Goal: Information Seeking & Learning: Compare options

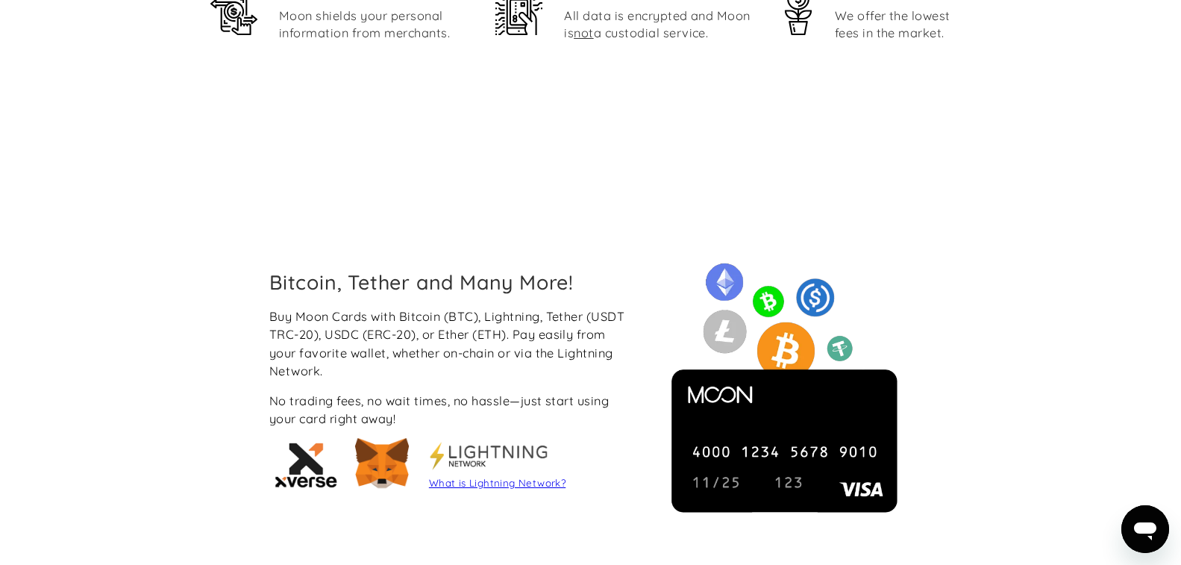
scroll to position [970, 0]
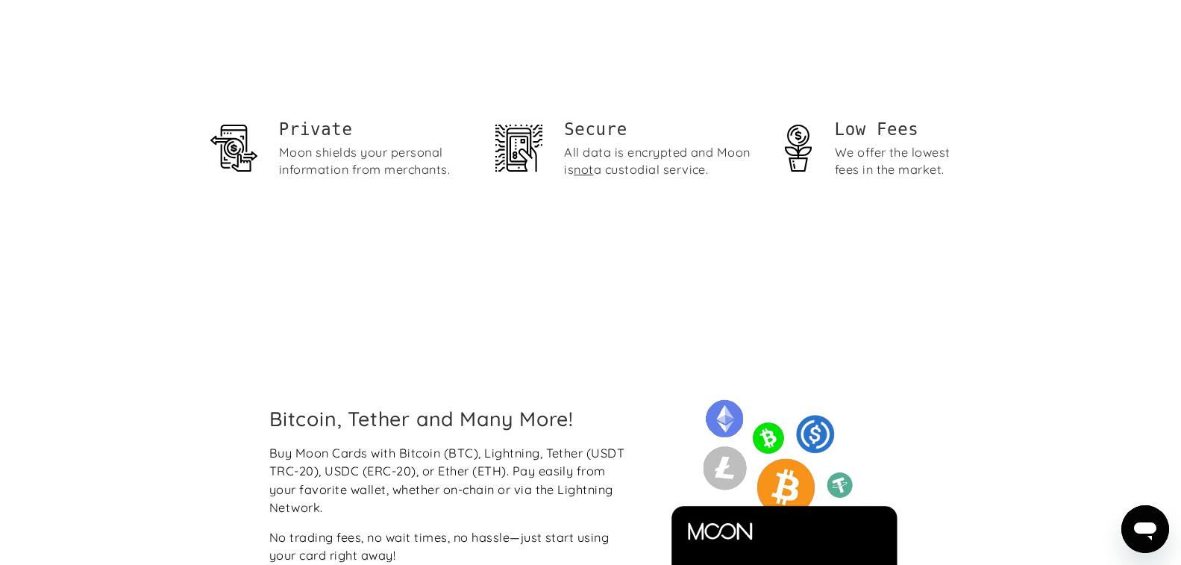
click at [855, 150] on div "We offer the lowest fees in the market." at bounding box center [903, 161] width 136 height 34
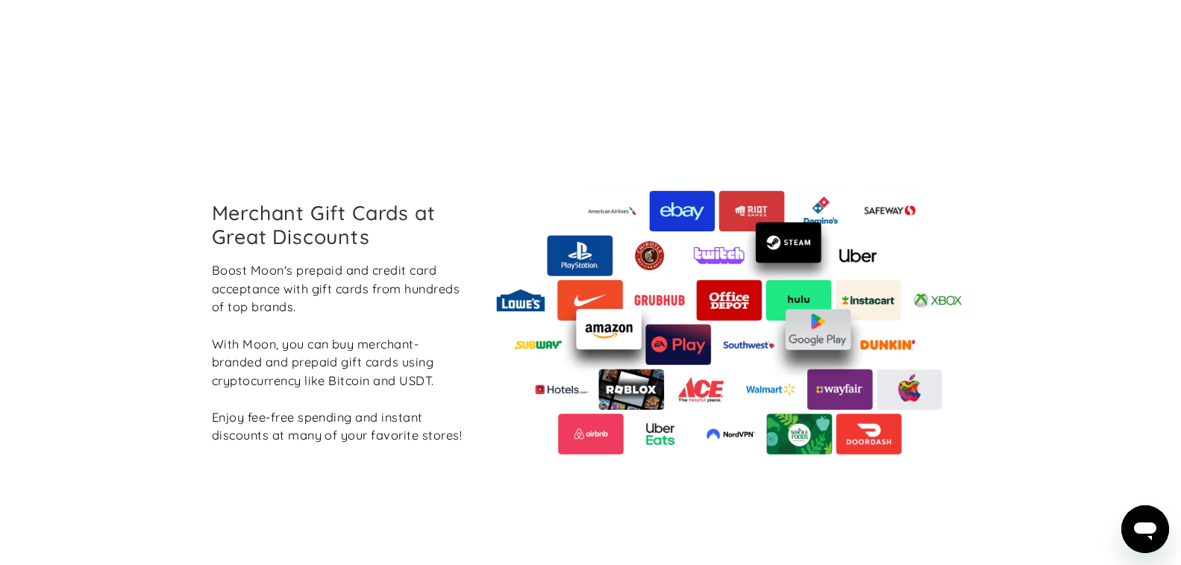
scroll to position [1641, 0]
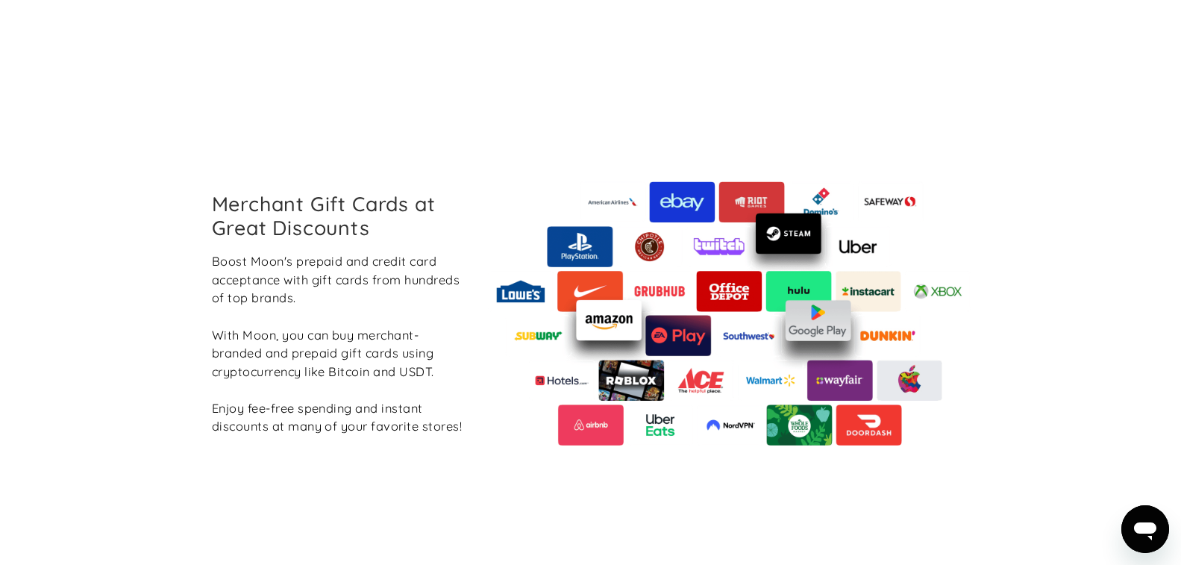
click at [464, 172] on div "Merchant Gift Cards at Great Discounts Boost Moon's prepaid and credit card acc…" at bounding box center [591, 313] width 782 height 464
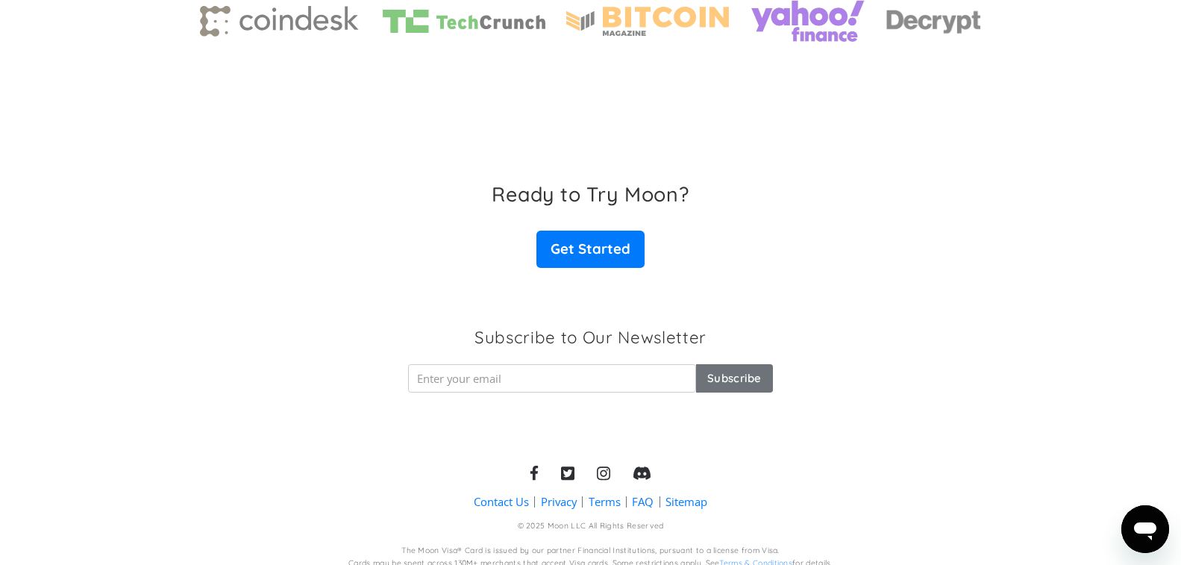
scroll to position [2355, 0]
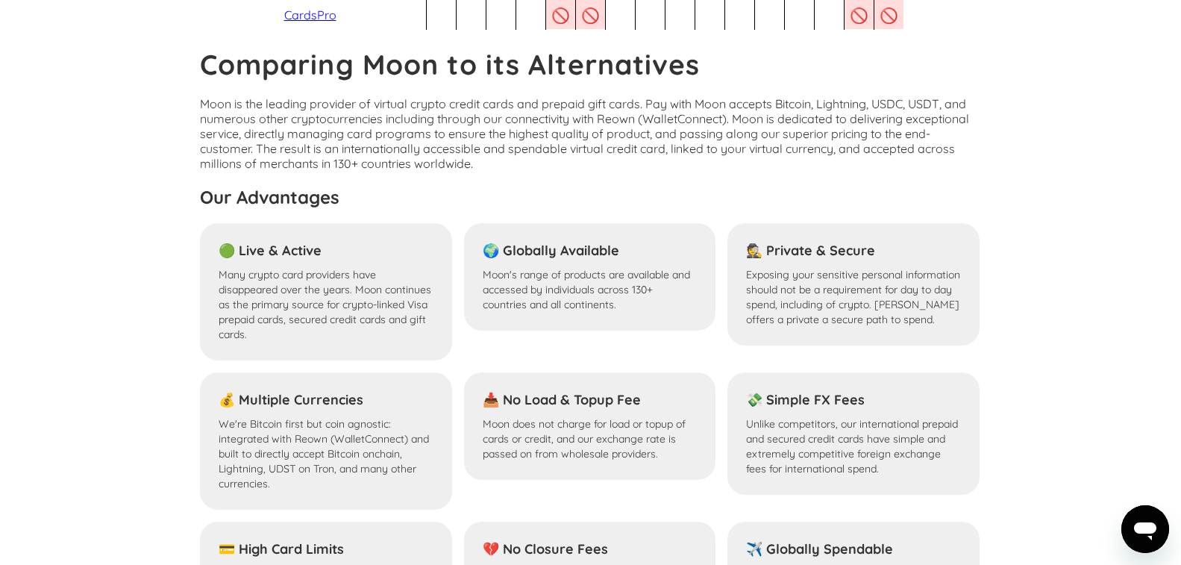
scroll to position [1044, 0]
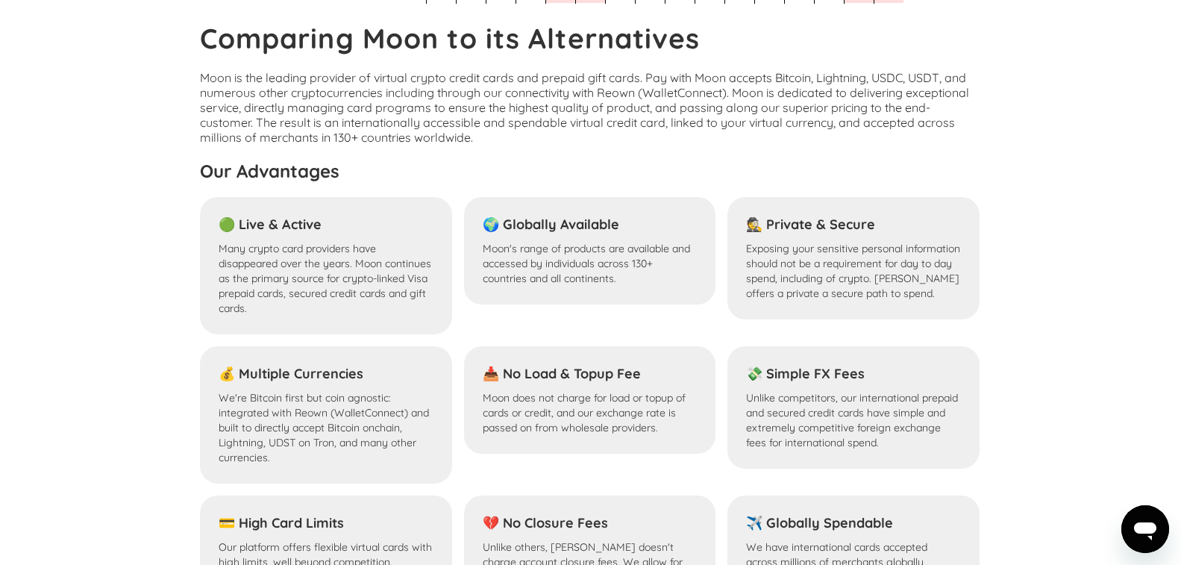
click at [33, 294] on section "How does Moon stack up to the competition? For crypto virtual credit cards and …" at bounding box center [590, 346] width 1181 height 2663
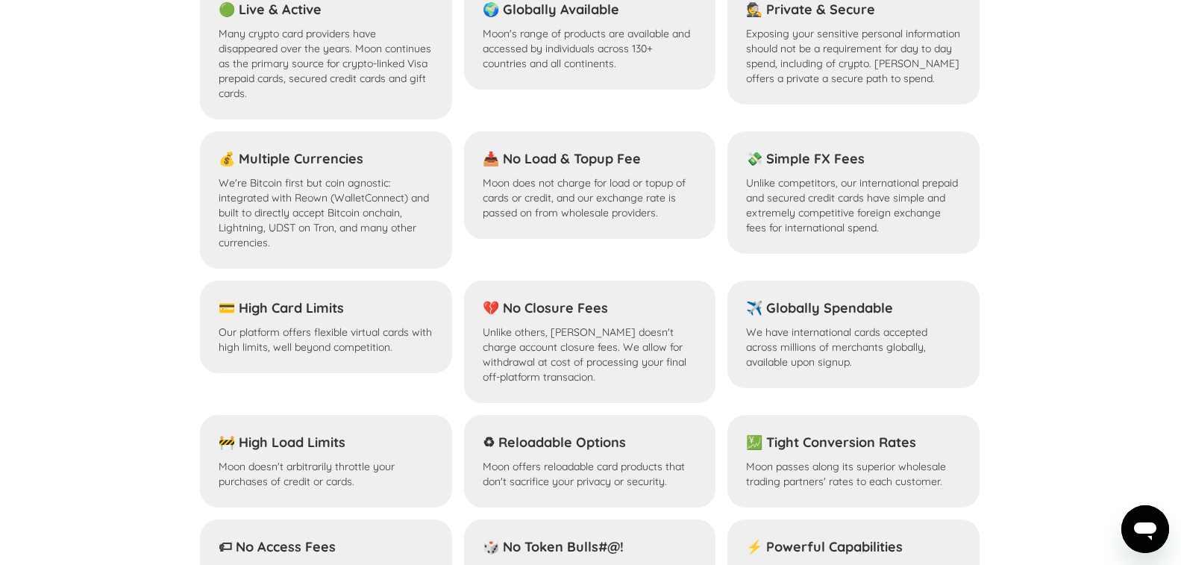
scroll to position [1268, 0]
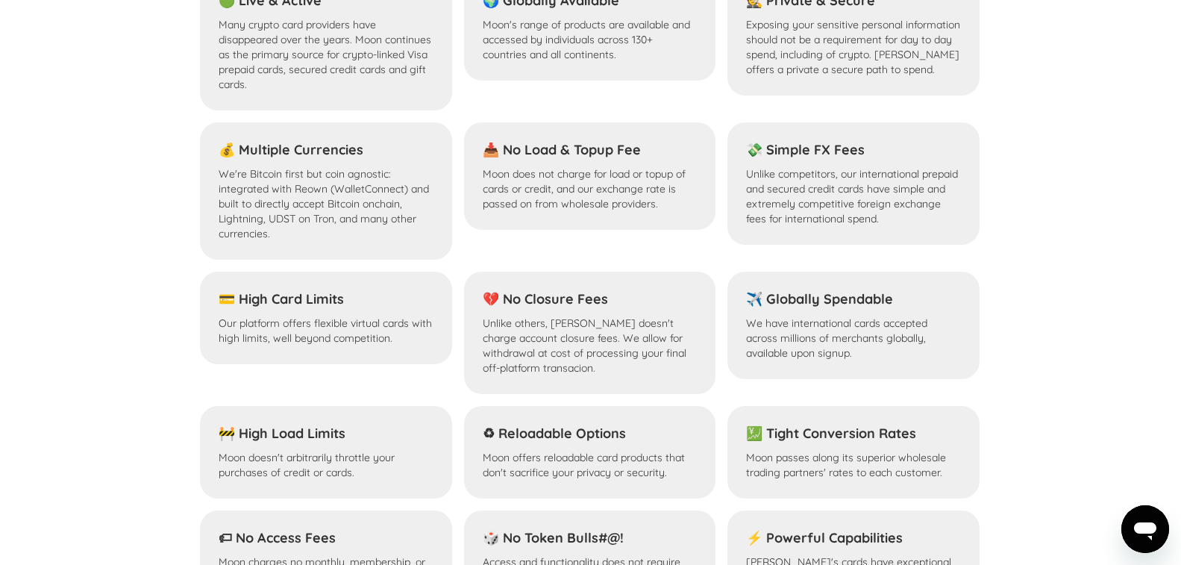
click at [1064, 325] on section "How does Moon stack up to the competition? For crypto virtual credit cards and …" at bounding box center [590, 123] width 1181 height 2663
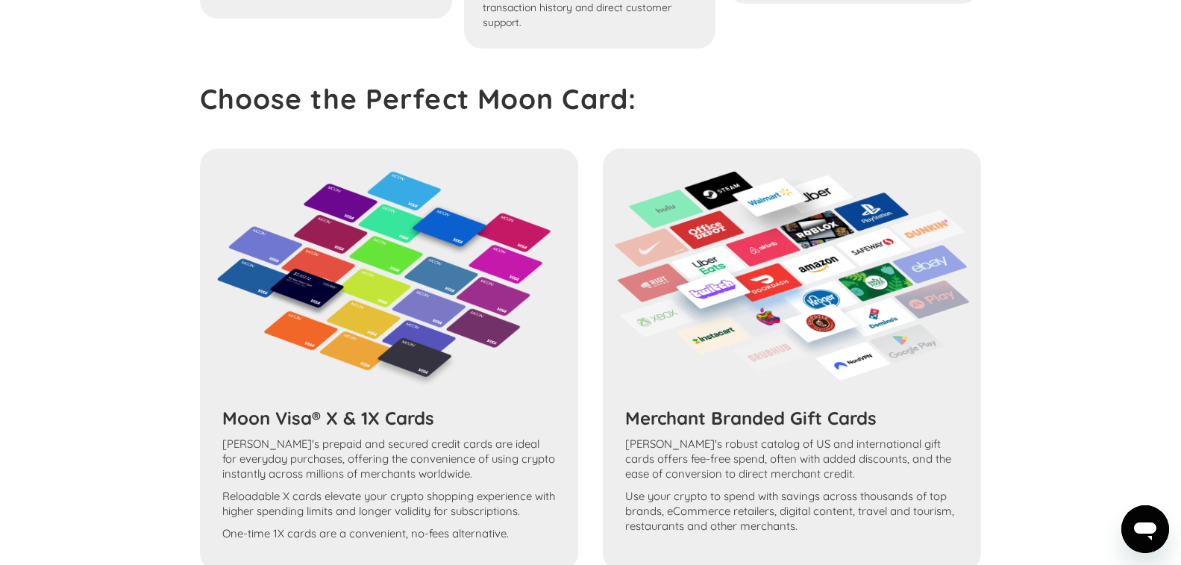
scroll to position [2006, 0]
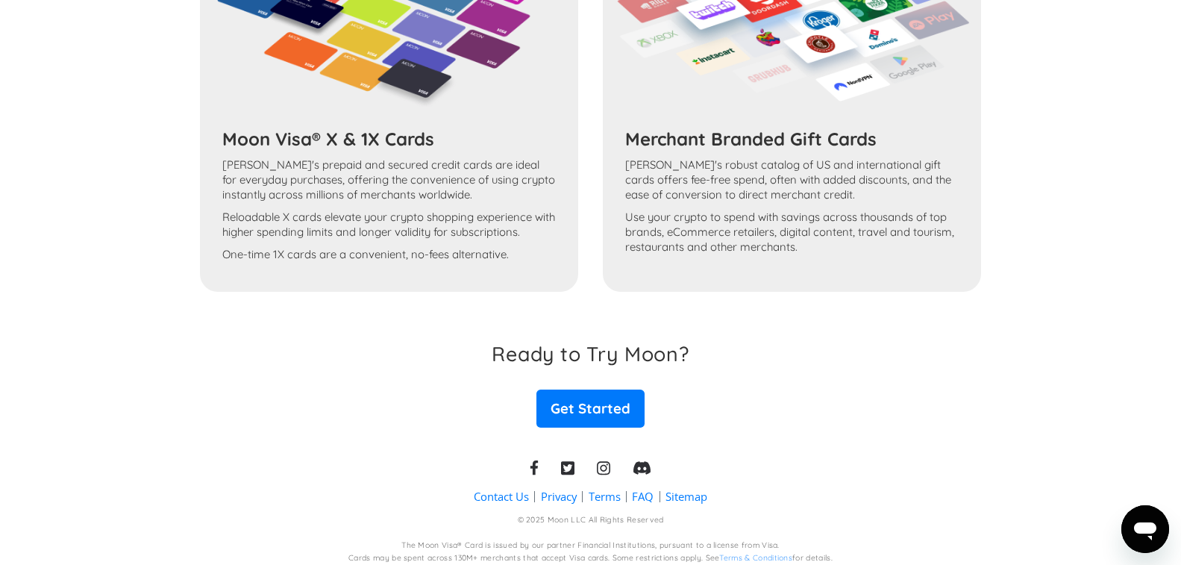
scroll to position [2304, 0]
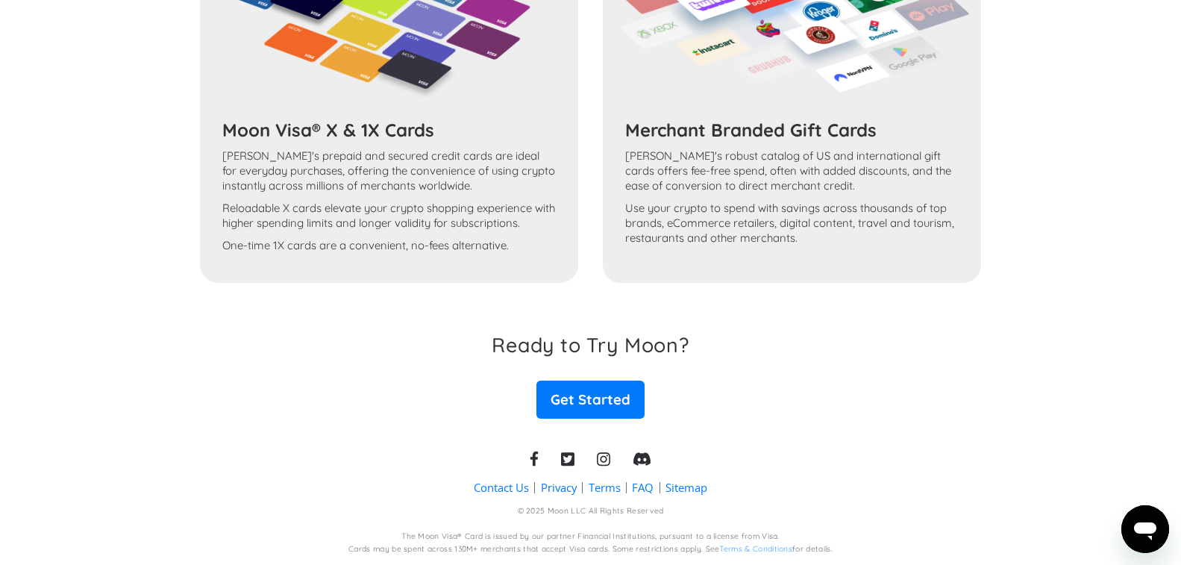
click at [370, 306] on div "Choose the Perfect Moon Card: Moon Visa® X & 1X Cards Moon's prepaid and secure…" at bounding box center [591, 106] width 782 height 624
click at [369, 316] on div "Choose the Perfect Moon Card: Moon Visa® X & 1X Cards Moon's prepaid and secure…" at bounding box center [591, 106] width 782 height 624
click at [751, 192] on p "[PERSON_NAME]'s robust catalog of US and international gift cards offers fee-fr…" at bounding box center [791, 170] width 333 height 45
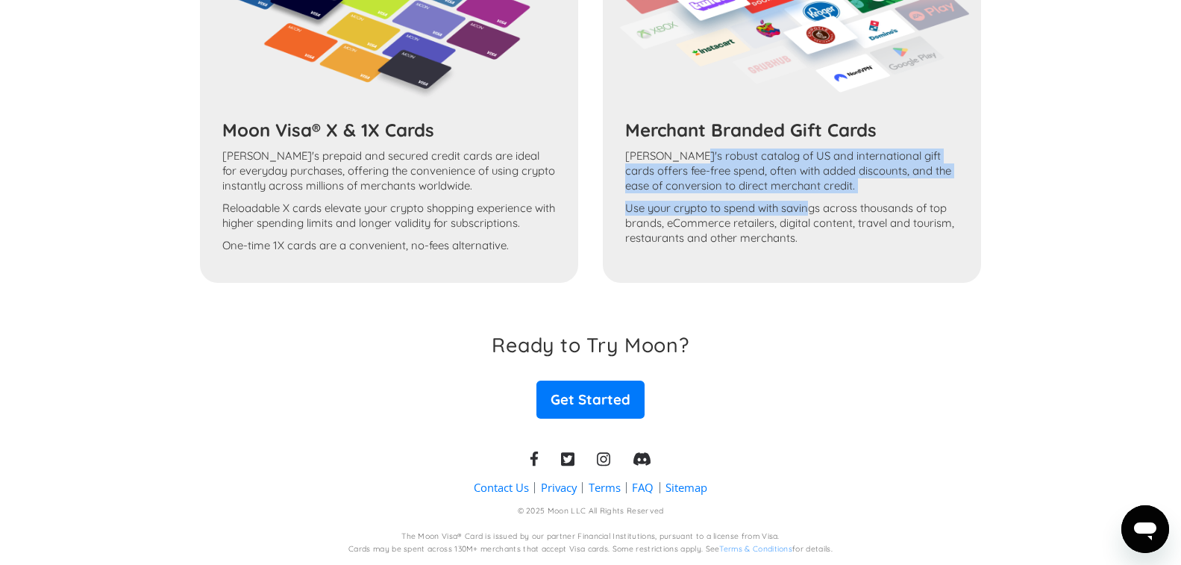
drag, startPoint x: 695, startPoint y: 158, endPoint x: 806, endPoint y: 199, distance: 118.5
click at [806, 199] on div "Merchant Branded Gift Cards Moon's robust catalog of US and international gift …" at bounding box center [792, 191] width 356 height 145
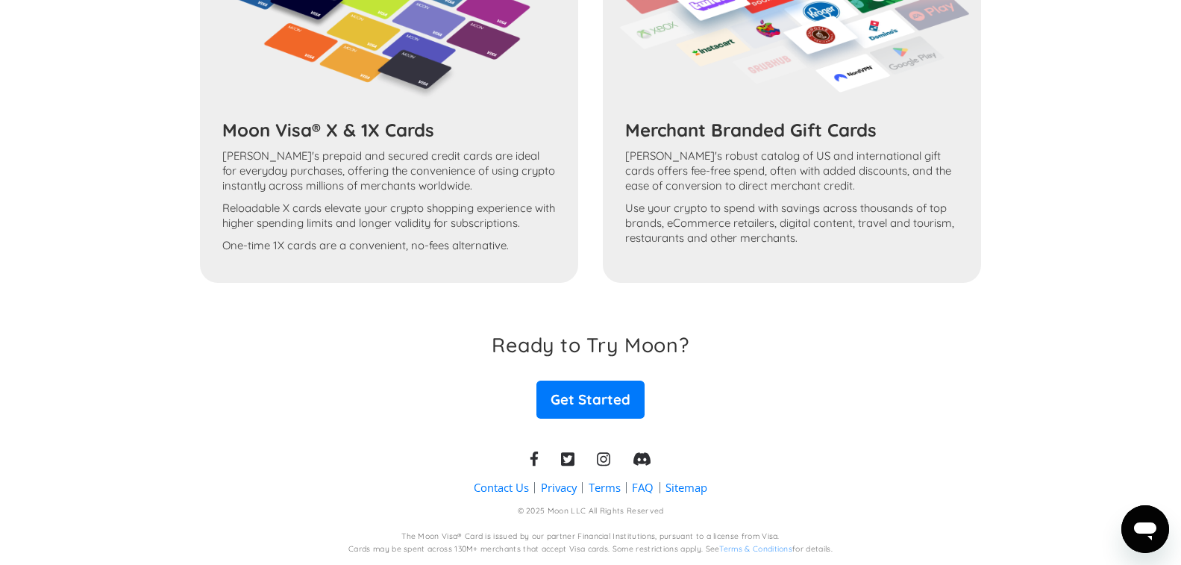
drag, startPoint x: 859, startPoint y: 264, endPoint x: 861, endPoint y: 272, distance: 7.6
click at [860, 264] on div "Merchant Branded Gift Cards Moon's robust catalog of US and international gift …" at bounding box center [792, 72] width 378 height 422
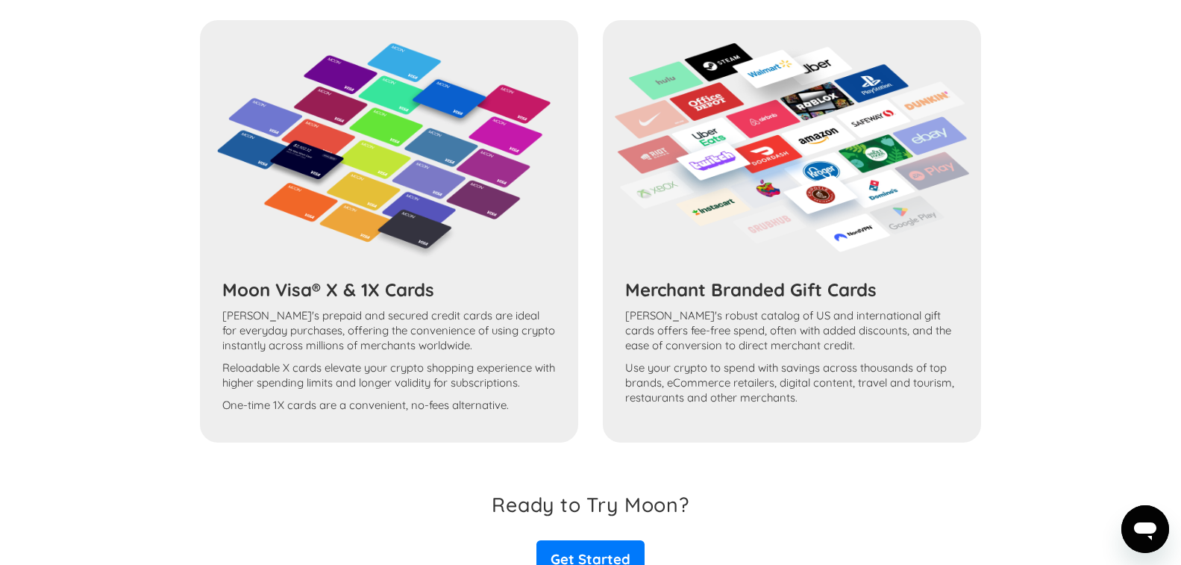
scroll to position [2080, 0]
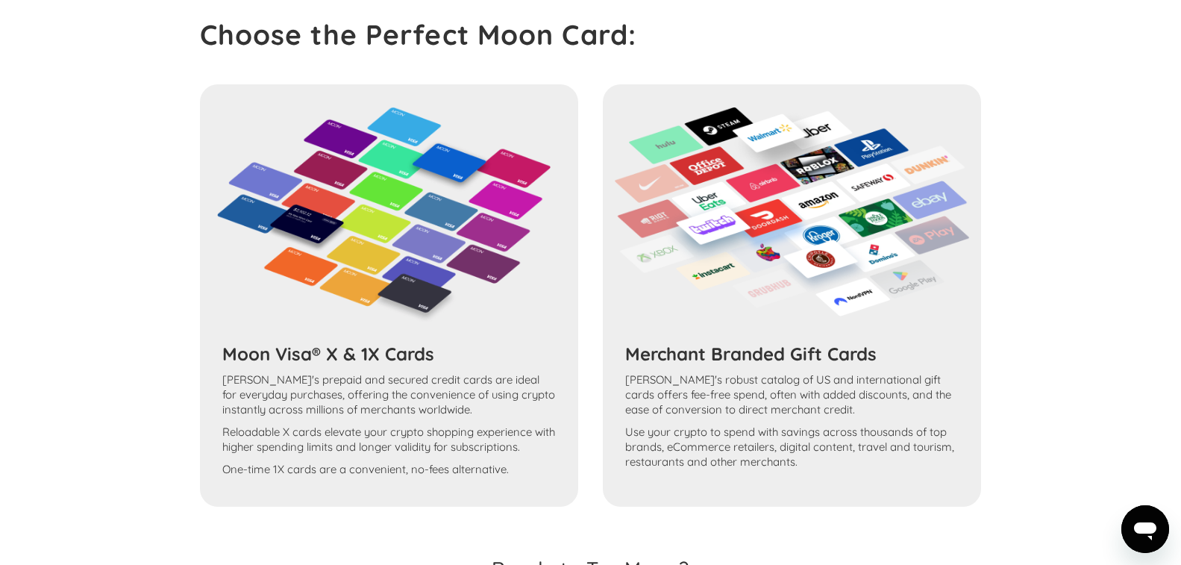
click at [793, 201] on img at bounding box center [792, 212] width 356 height 210
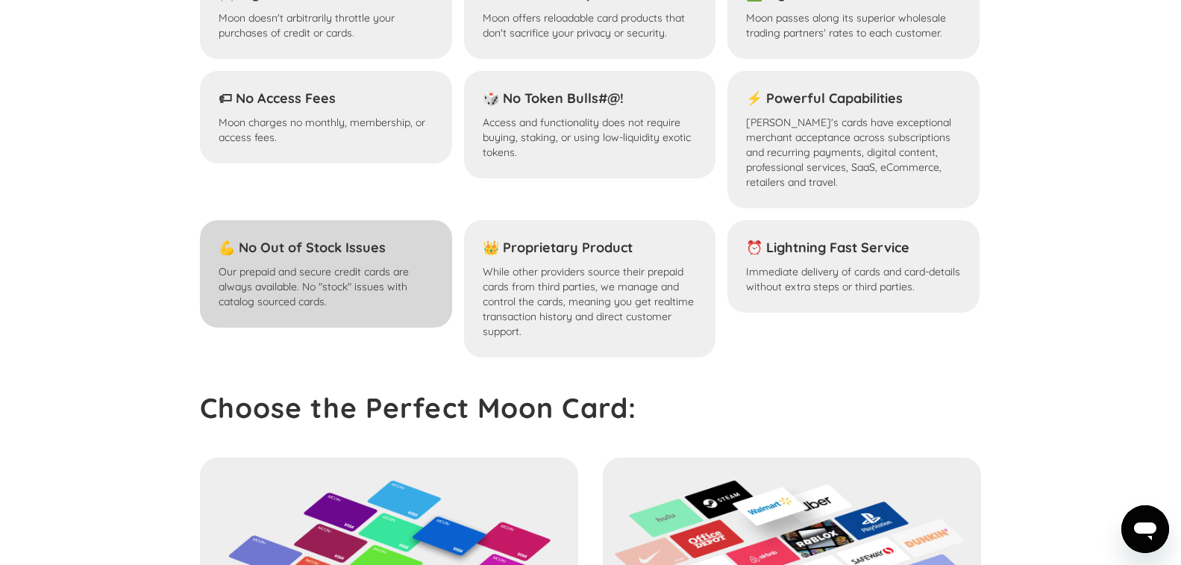
scroll to position [1633, 0]
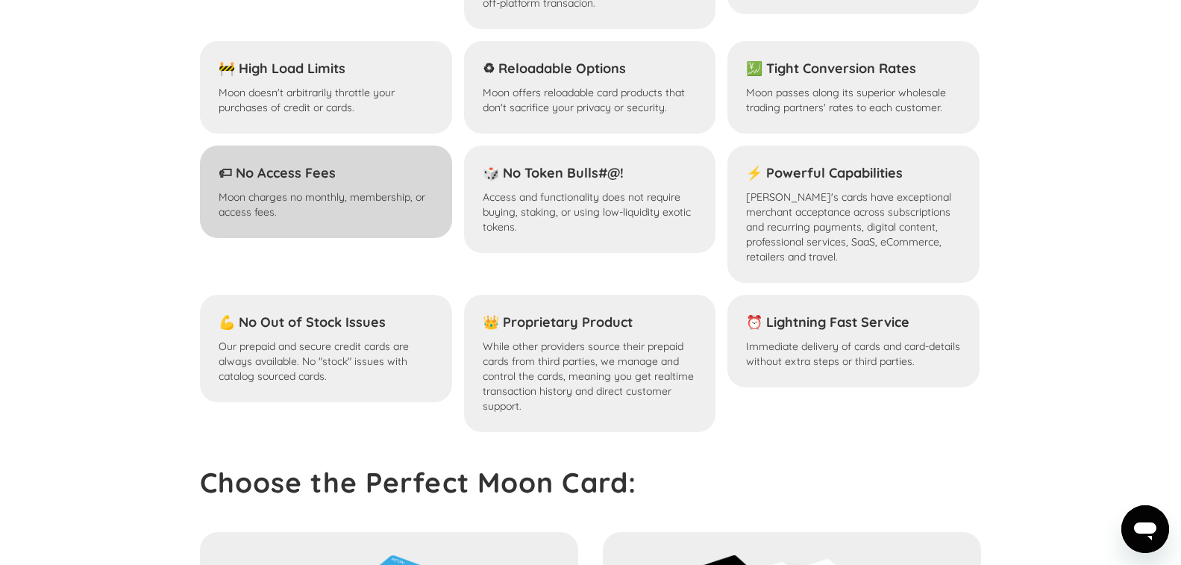
click at [342, 207] on p "Moon charges no monthly, membership, or access fees." at bounding box center [326, 204] width 215 height 30
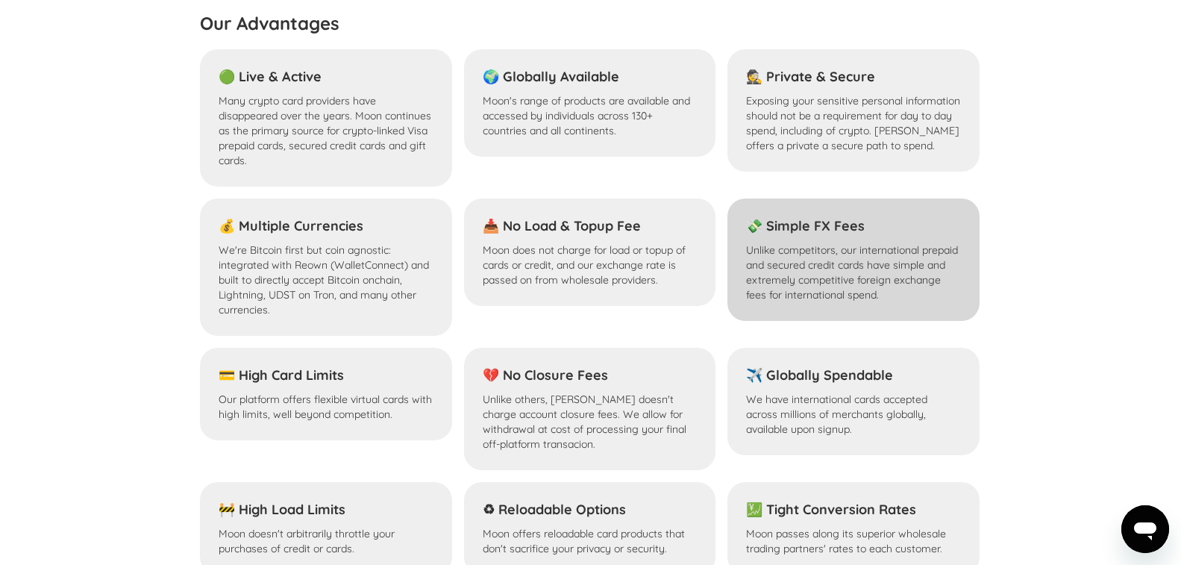
scroll to position [1185, 0]
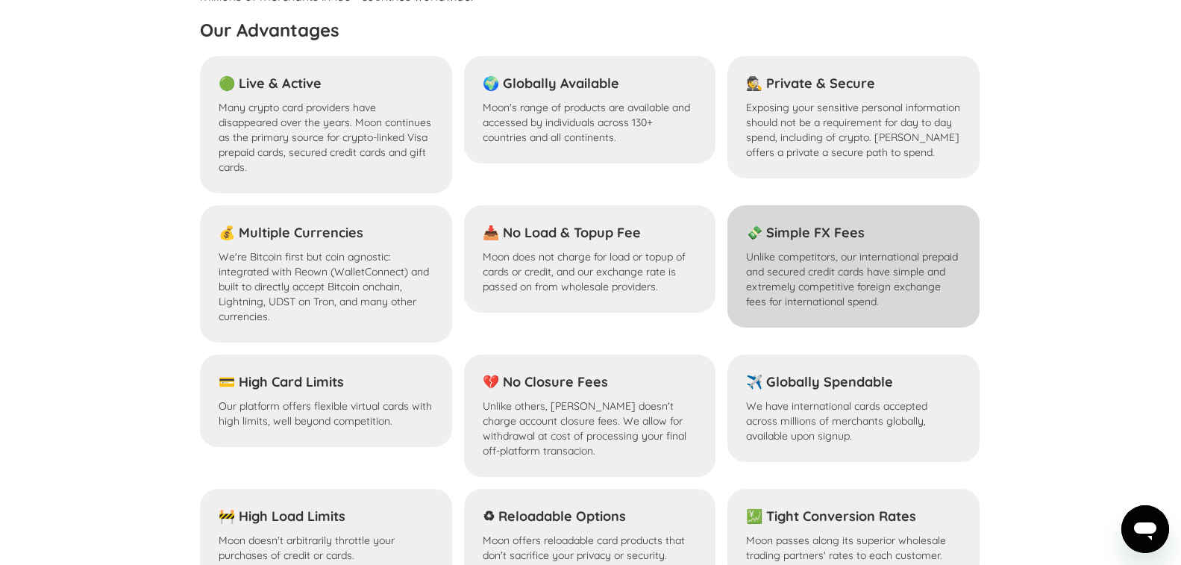
click at [833, 242] on div "💸 Simple FX Fees" at bounding box center [853, 232] width 215 height 33
click at [900, 267] on p "Unlike competitors, our international prepaid and secured credit cards have sim…" at bounding box center [853, 279] width 215 height 60
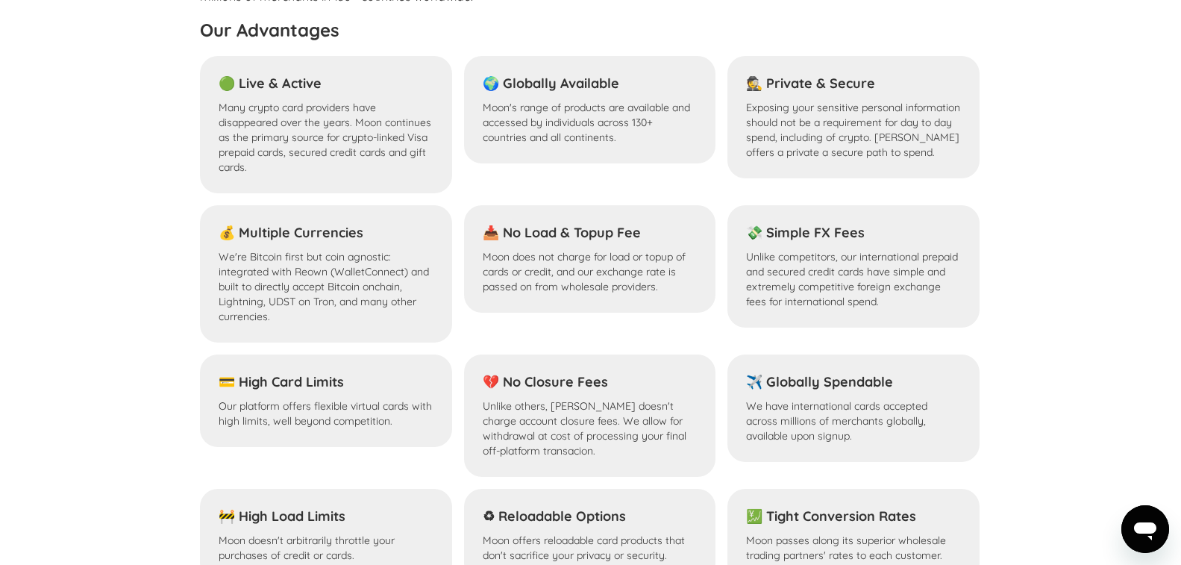
click at [1064, 295] on section "How does Moon stack up to the competition? For crypto virtual credit cards and …" at bounding box center [590, 205] width 1181 height 2663
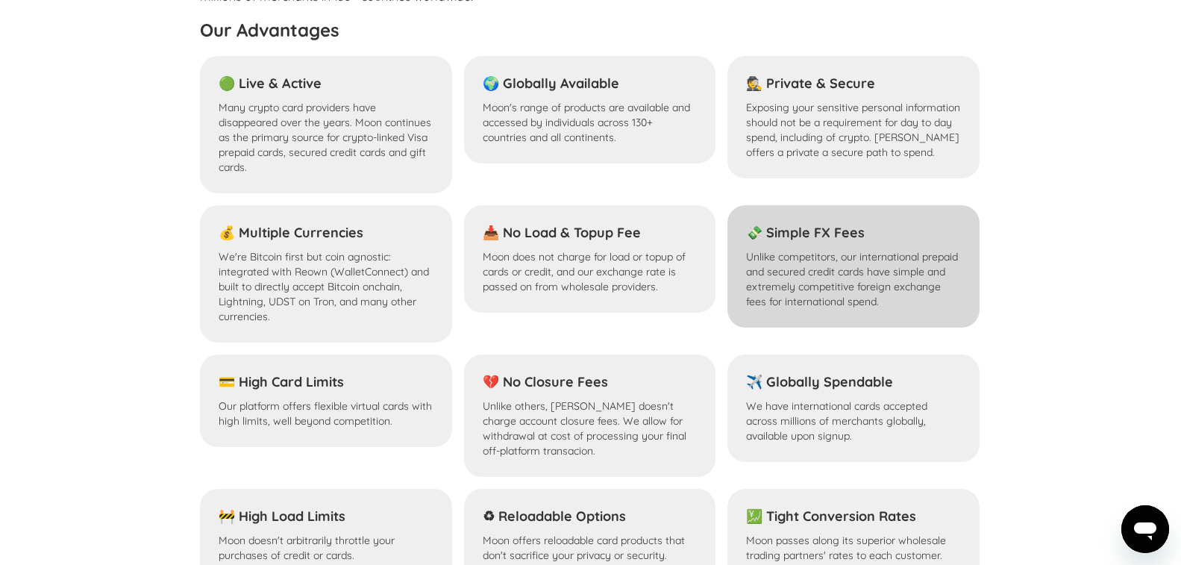
click at [913, 300] on p "Unlike competitors, our international prepaid and secured credit cards have sim…" at bounding box center [853, 279] width 215 height 60
click at [869, 305] on p "Unlike competitors, our international prepaid and secured credit cards have sim…" at bounding box center [853, 279] width 215 height 60
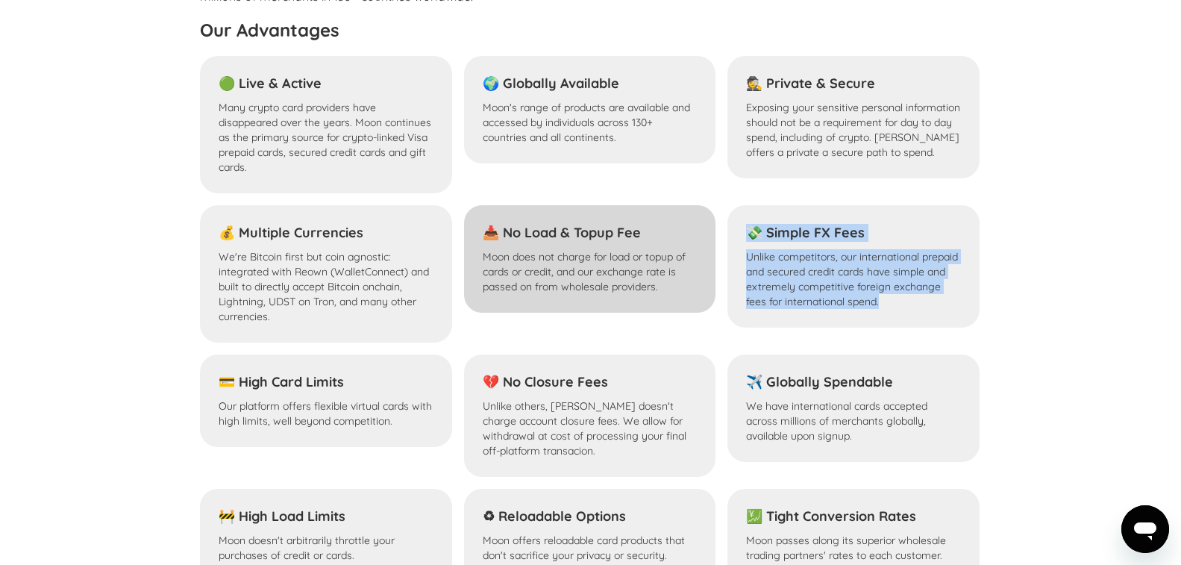
drag, startPoint x: 904, startPoint y: 305, endPoint x: 700, endPoint y: 303, distance: 203.6
click at [700, 303] on div "🟢 Live & Active Many crypto card providers have disappeared over the years. Moo…" at bounding box center [590, 467] width 780 height 823
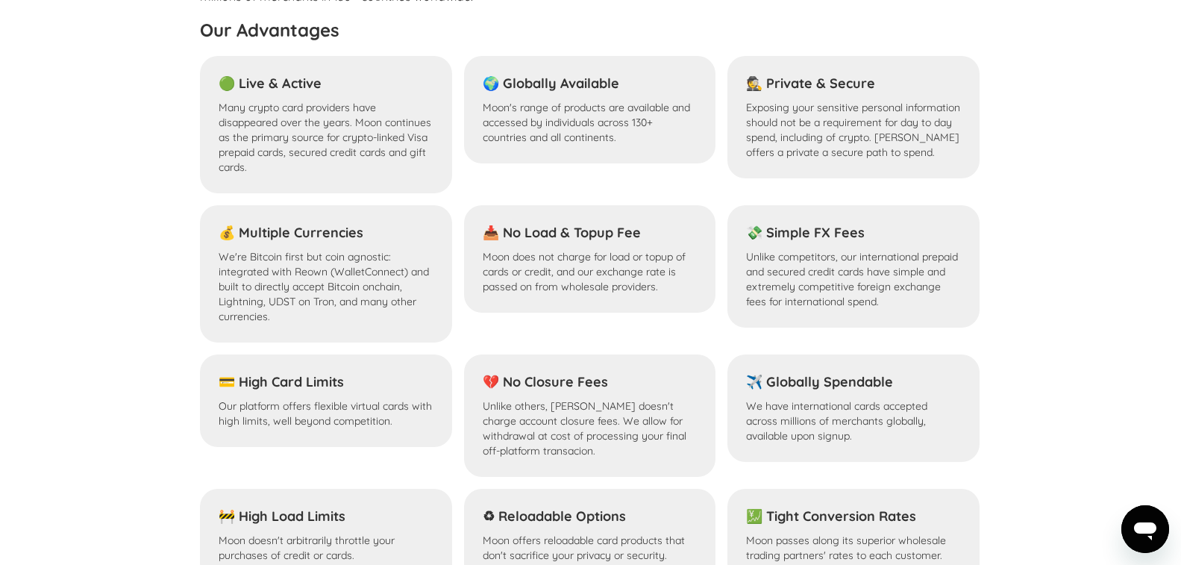
click at [1052, 310] on section "How does Moon stack up to the competition? For crypto virtual credit cards and …" at bounding box center [590, 205] width 1181 height 2663
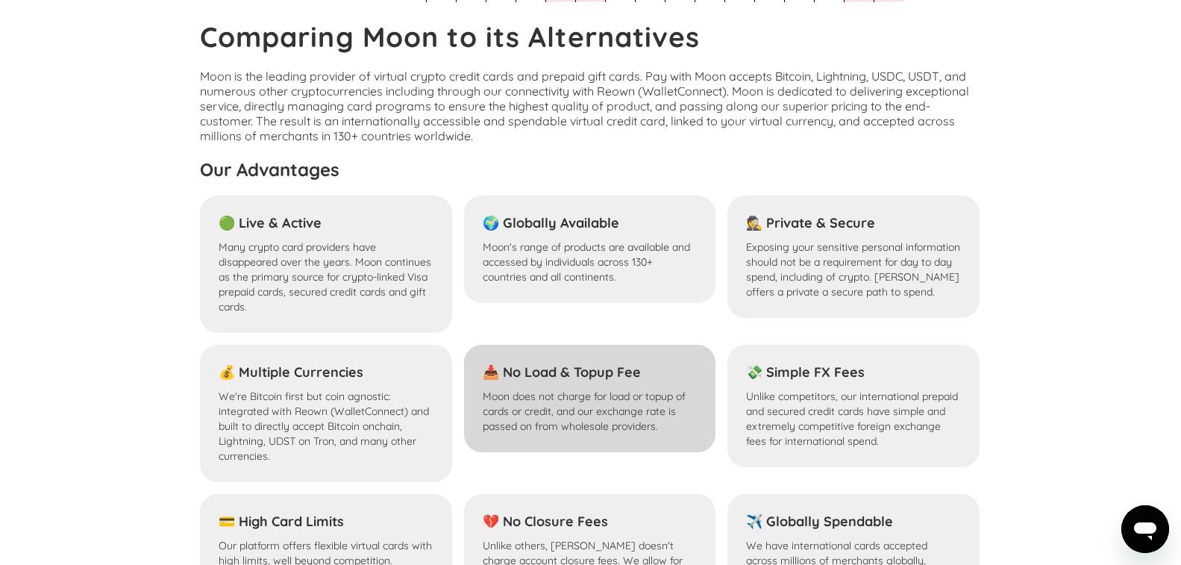
scroll to position [1036, 0]
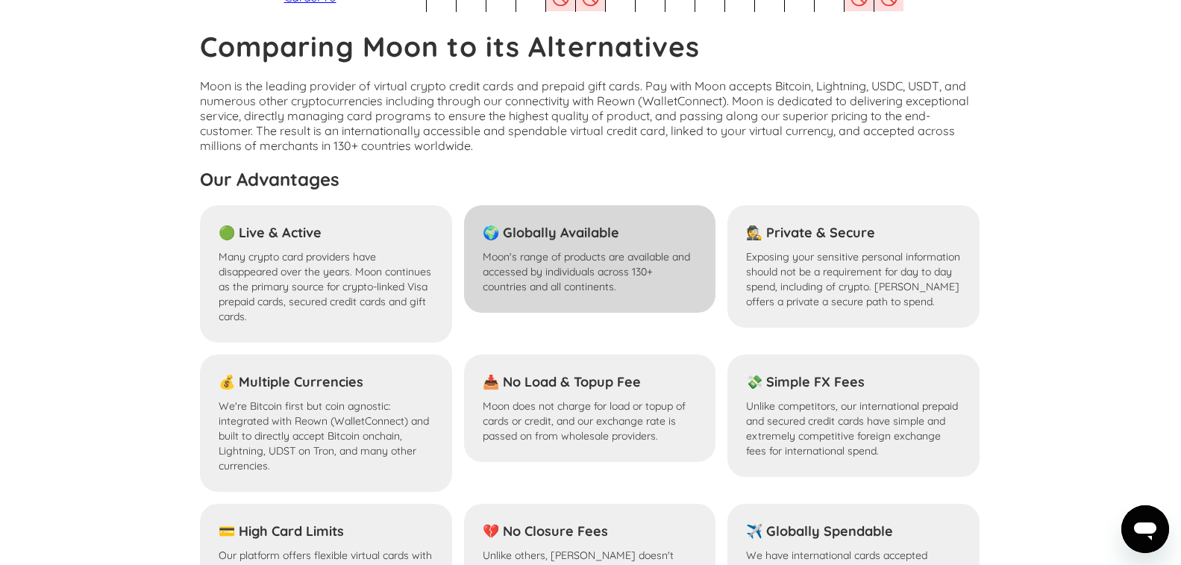
click at [615, 262] on p "Moon's range of products are available and accessed by individuals across 130+ …" at bounding box center [590, 271] width 215 height 45
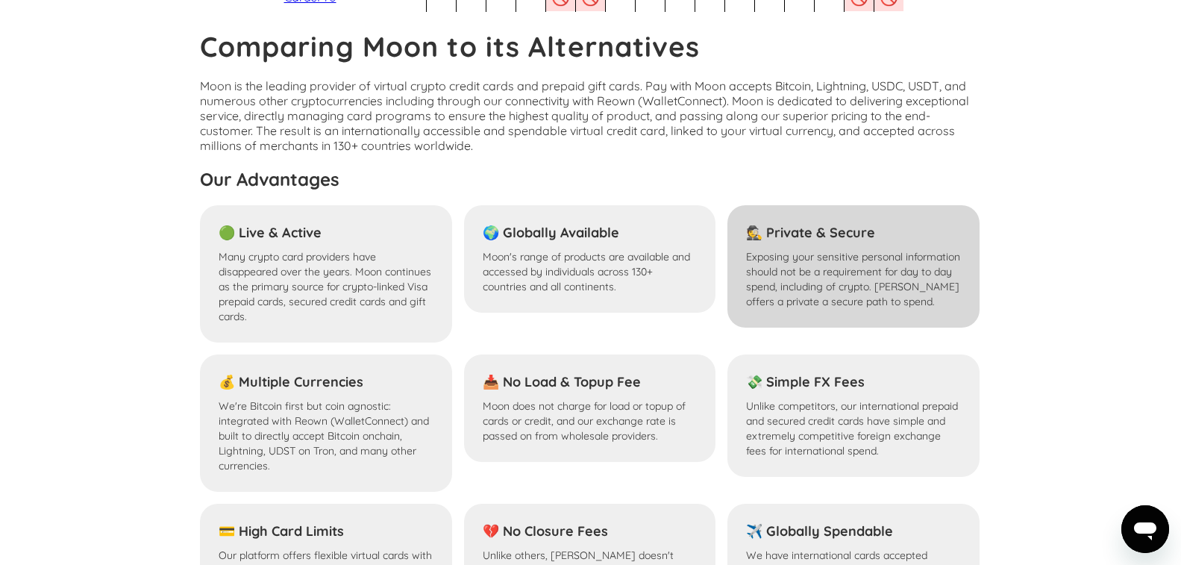
click at [806, 274] on p "Exposing your sensitive personal information should not be a requirement for da…" at bounding box center [853, 279] width 215 height 60
click at [928, 305] on p "Exposing your sensitive personal information should not be a requirement for da…" at bounding box center [853, 279] width 215 height 60
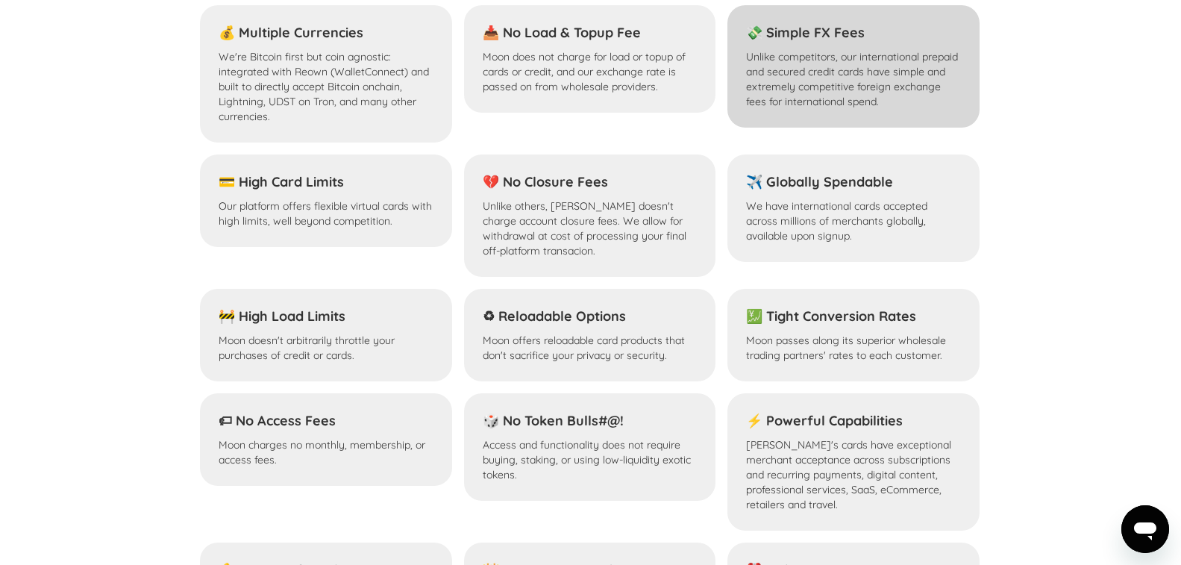
scroll to position [1409, 0]
